Goal: Information Seeking & Learning: Learn about a topic

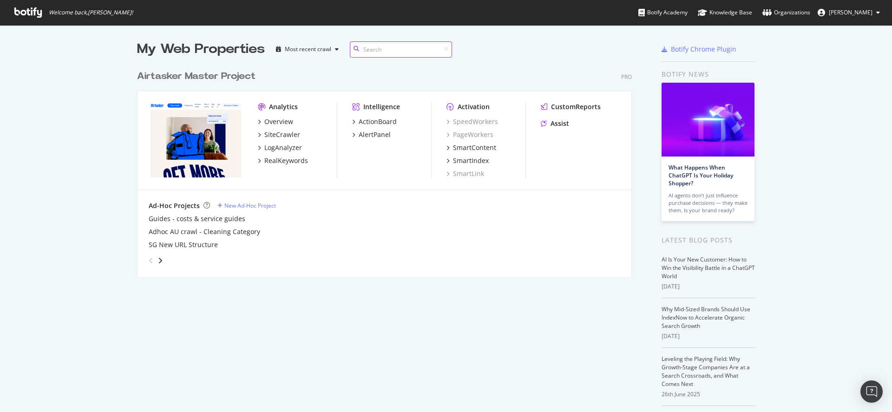
scroll to position [211, 495]
click at [268, 125] on div "Overview" at bounding box center [278, 121] width 29 height 9
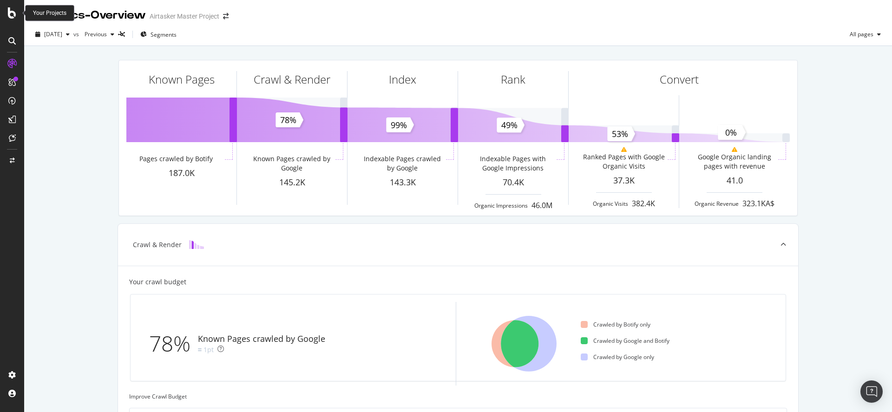
click at [12, 13] on icon at bounding box center [12, 12] width 8 height 11
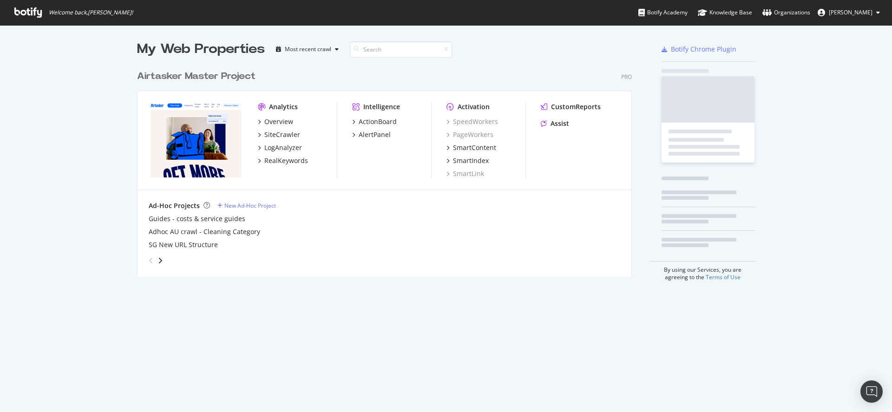
scroll to position [405, 878]
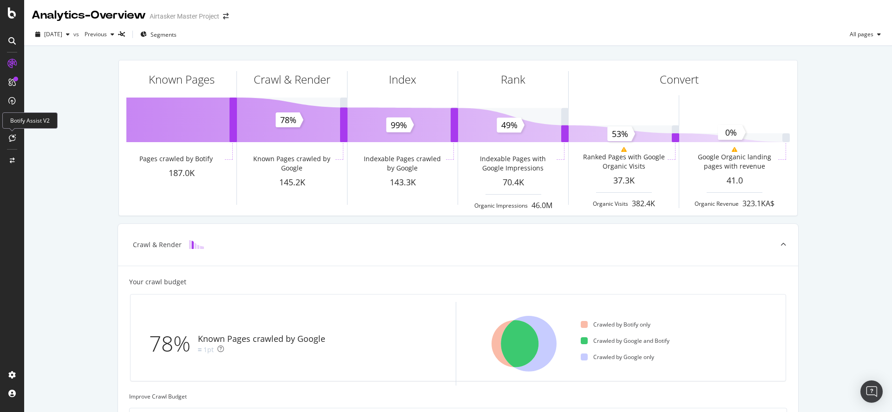
click at [18, 139] on div at bounding box center [12, 138] width 15 height 15
click at [5, 139] on div at bounding box center [12, 138] width 15 height 15
click at [10, 139] on icon at bounding box center [12, 137] width 7 height 7
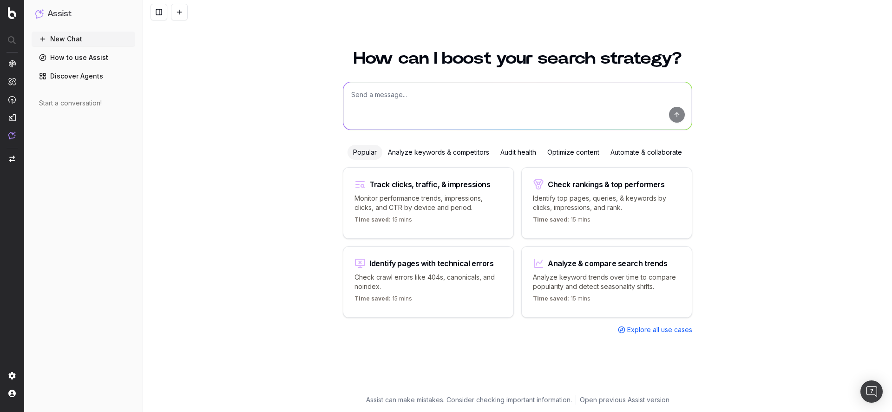
click at [413, 194] on p "Monitor performance trends, impressions, clicks, and CTR by device and period." at bounding box center [429, 203] width 148 height 19
type textarea "Change in clicks/CTR/impressions over last 28 days vs last (branded vs non-bran…"
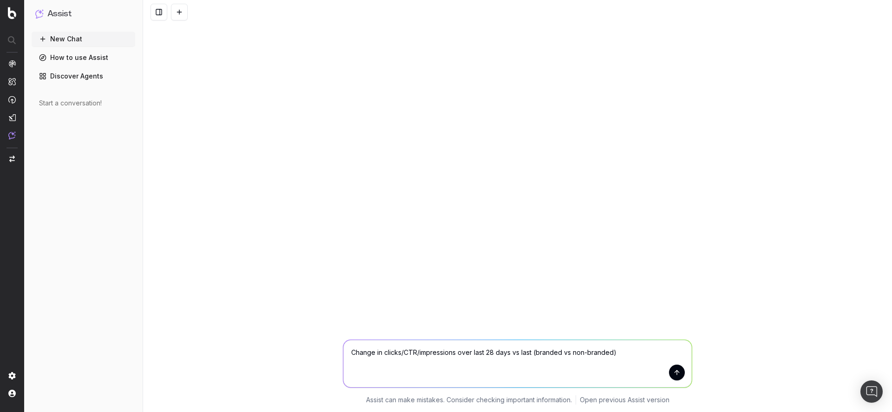
click at [659, 354] on textarea "Change in clicks/CTR/impressions over last 28 days vs last (branded vs non-bran…" at bounding box center [517, 363] width 349 height 47
click at [711, 314] on div "Assist can make mistakes. Consider checking important information. Open previou…" at bounding box center [517, 206] width 749 height 412
click at [10, 16] on img at bounding box center [12, 13] width 8 height 12
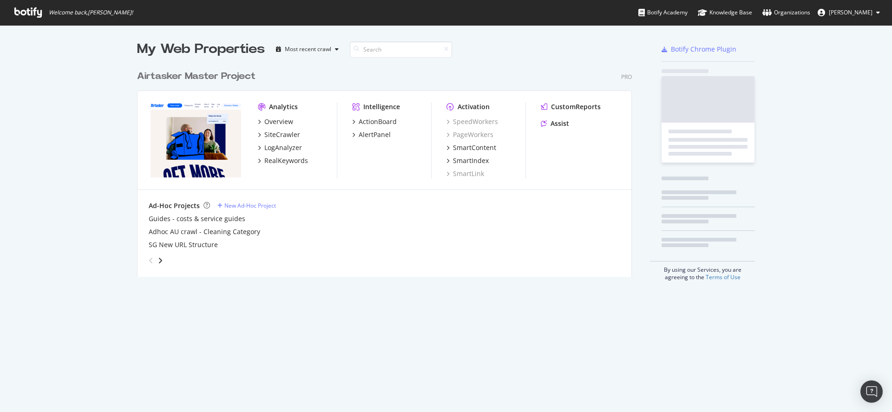
scroll to position [211, 495]
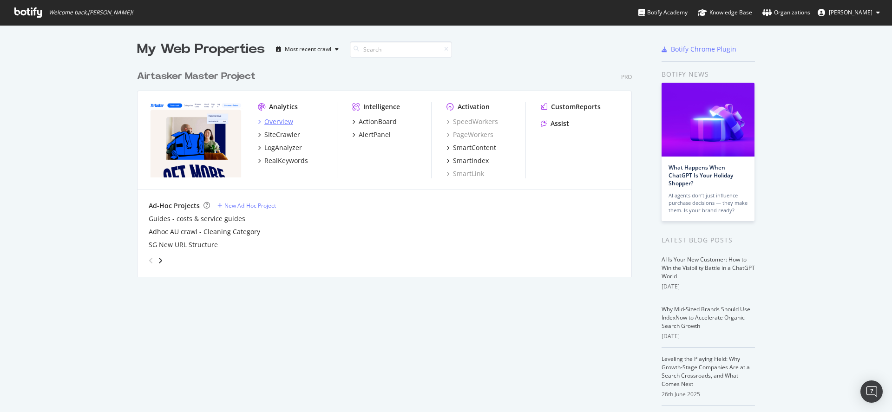
click at [282, 125] on div "Overview" at bounding box center [278, 121] width 29 height 9
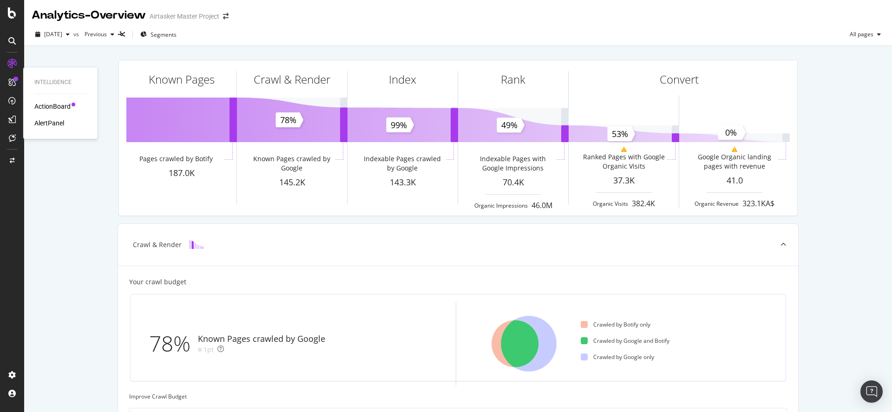
click at [51, 102] on div "ActionBoard" at bounding box center [52, 106] width 36 height 9
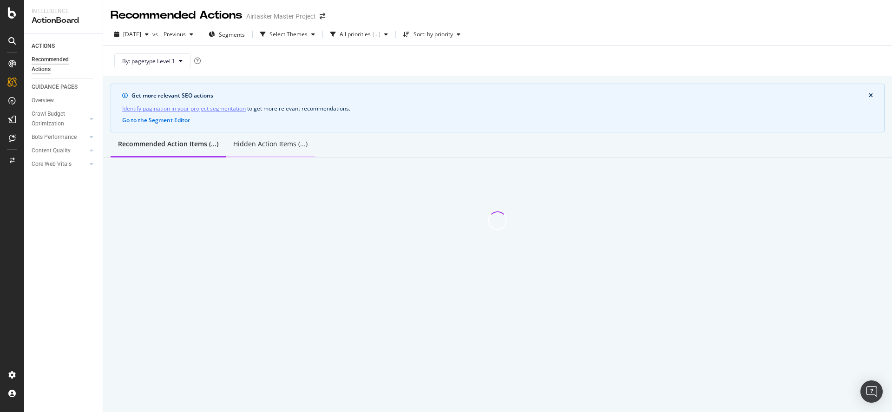
click at [271, 151] on div "Hidden Action Items (...)" at bounding box center [270, 145] width 89 height 26
click at [200, 146] on div "Recommended Action Items (...)" at bounding box center [167, 143] width 99 height 9
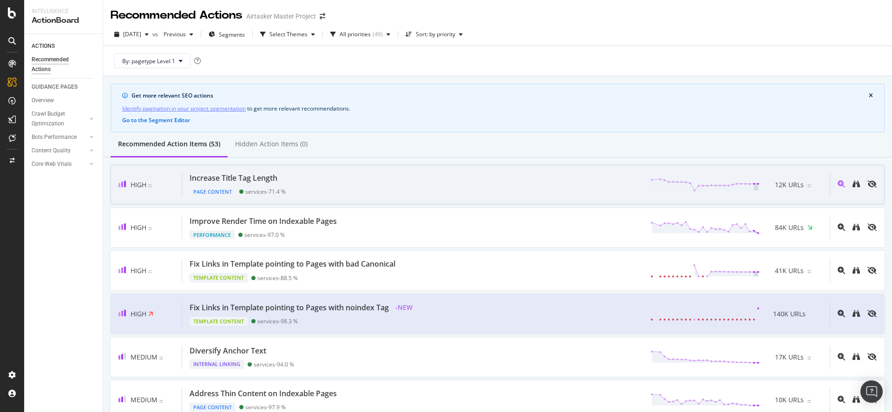
click at [359, 193] on div "Increase Title Tag Length Page Content services - 71.4 % 12K URLs" at bounding box center [506, 185] width 648 height 24
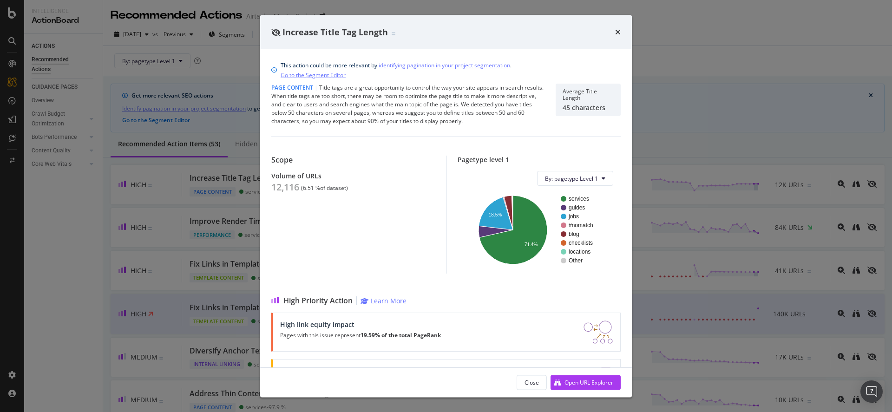
click at [619, 29] on icon "times" at bounding box center [618, 31] width 6 height 7
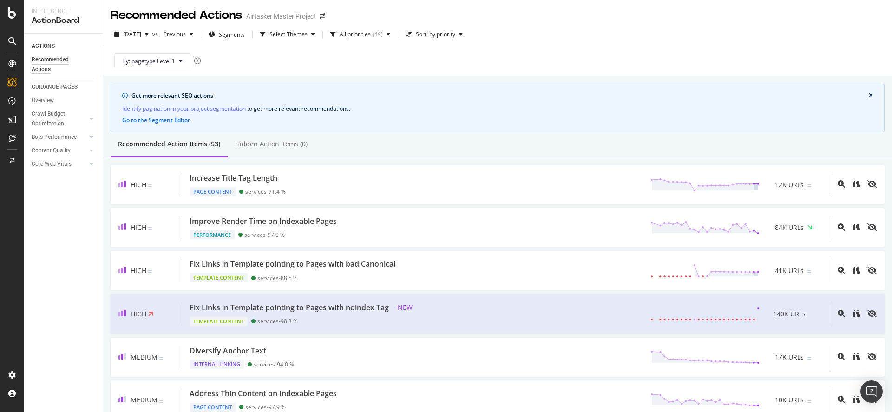
click at [869, 96] on icon "close banner" at bounding box center [871, 96] width 4 height 6
